Goal: Information Seeking & Learning: Check status

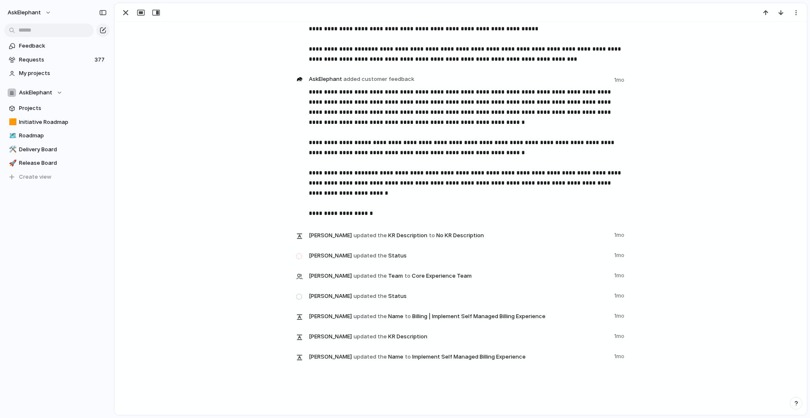
scroll to position [1316, 0]
